Goal: Task Accomplishment & Management: Manage account settings

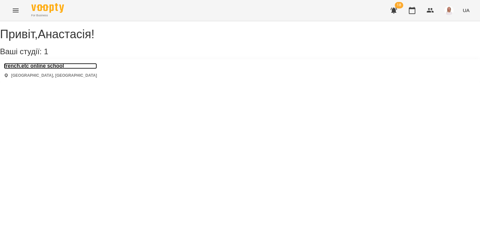
click at [60, 69] on h3 "french.etc online school" at bounding box center [50, 66] width 93 height 6
click at [57, 69] on h3 "french.etc online school" at bounding box center [50, 66] width 93 height 6
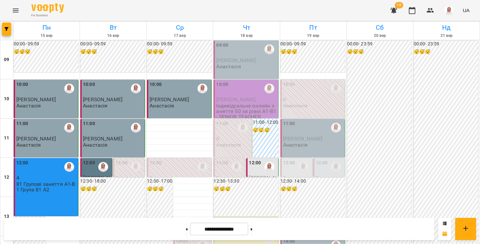
click at [393, 11] on icon "button" at bounding box center [394, 11] width 7 height 6
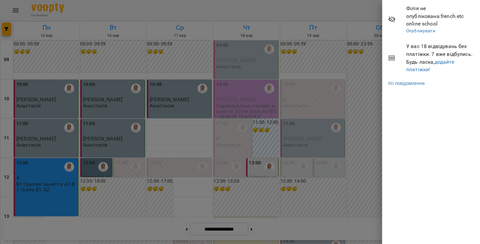
click at [332, 4] on div at bounding box center [240, 122] width 480 height 244
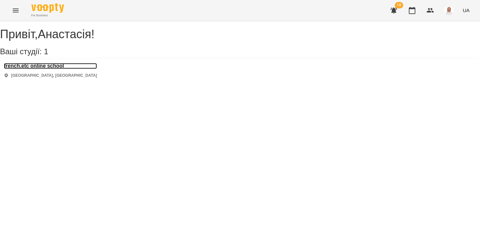
click at [69, 69] on h3 "french.etc online school" at bounding box center [50, 66] width 93 height 6
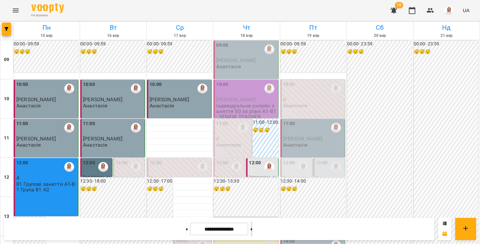
click at [253, 227] on button at bounding box center [252, 229] width 2 height 14
type input "**********"
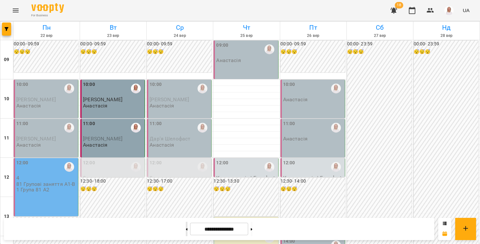
click at [186, 226] on button at bounding box center [187, 229] width 2 height 14
type input "**********"
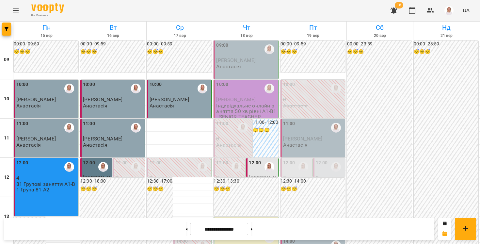
click at [222, 57] on div "09:00" at bounding box center [246, 50] width 60 height 16
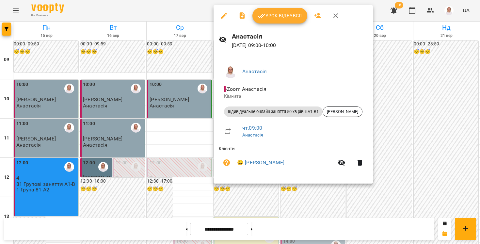
click at [153, 13] on div at bounding box center [240, 122] width 480 height 244
